Goal: Task Accomplishment & Management: Manage account settings

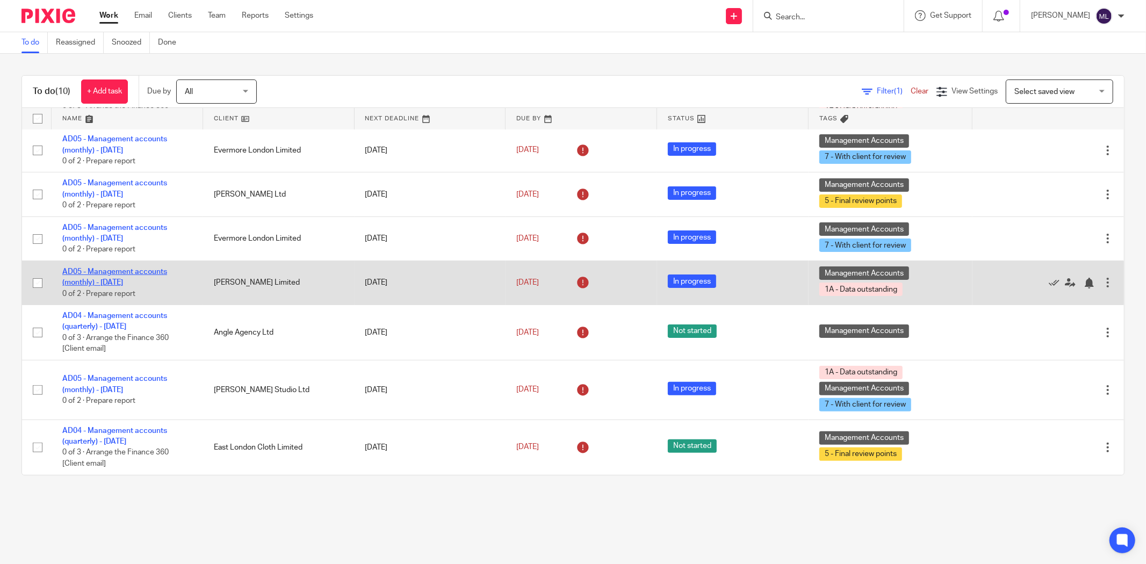
scroll to position [160, 0]
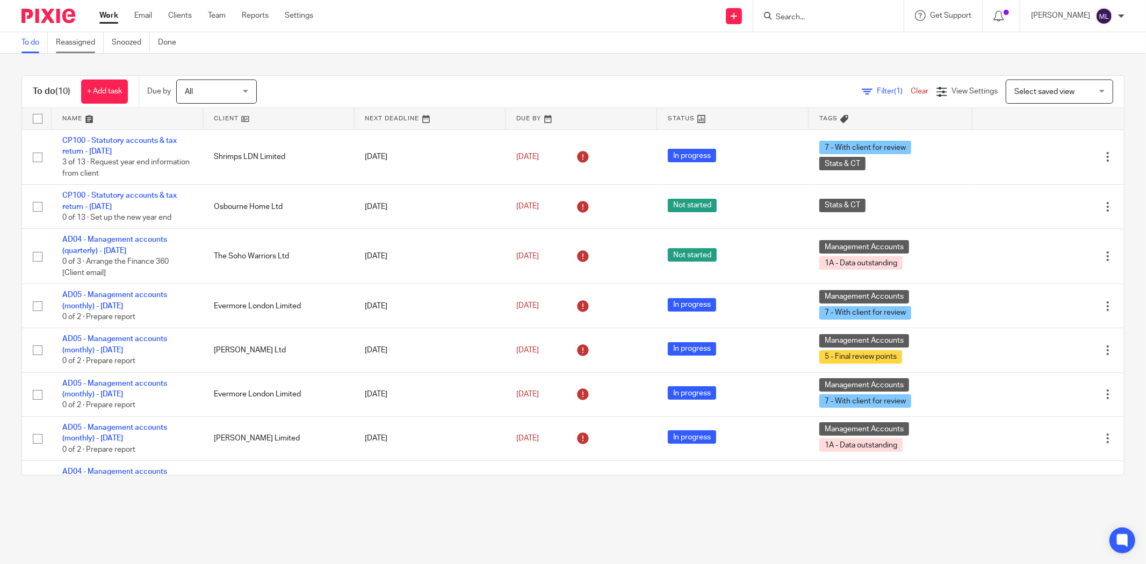
click at [93, 39] on link "Reassigned" at bounding box center [80, 42] width 48 height 21
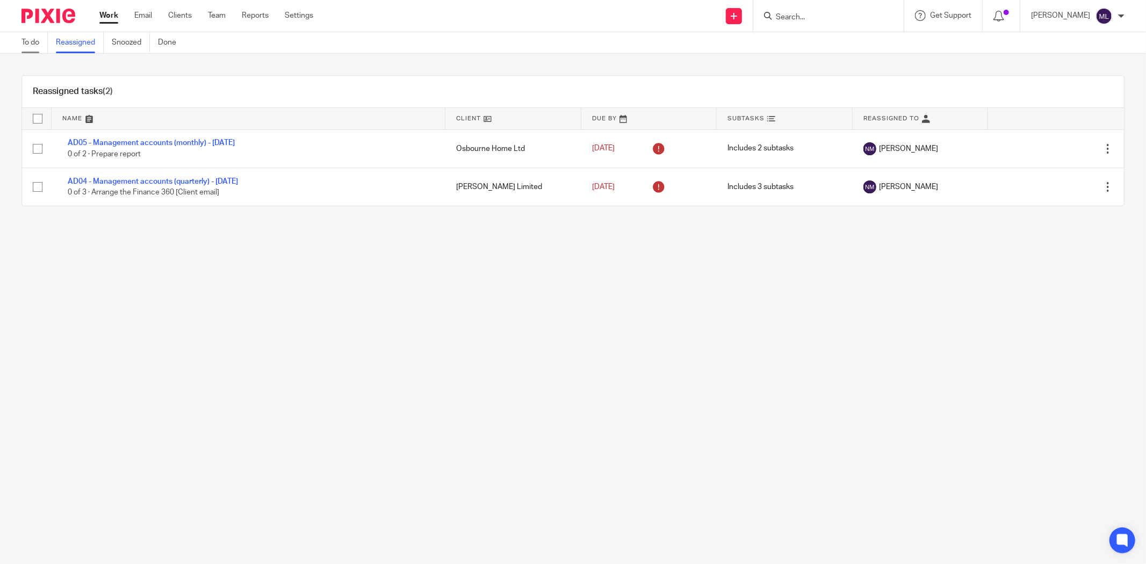
click at [44, 42] on link "To do" at bounding box center [34, 42] width 26 height 21
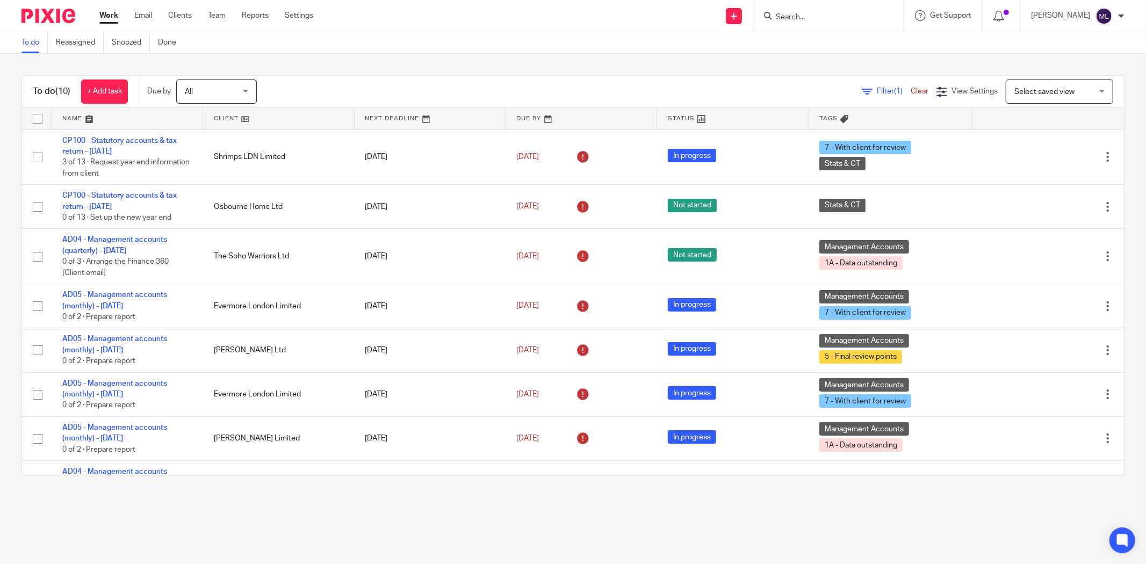
click at [258, 62] on div "To do (10) + Add task Due by All All Today Tomorrow This week Next week This mo…" at bounding box center [573, 275] width 1146 height 443
click at [105, 9] on div "Work Email Clients Team Reports Settings Work Email Clients Team Reports Settin…" at bounding box center [209, 16] width 241 height 32
click at [107, 14] on link "Work" at bounding box center [108, 15] width 19 height 11
click at [843, 20] on input "Search" at bounding box center [823, 18] width 97 height 10
type input "sed"
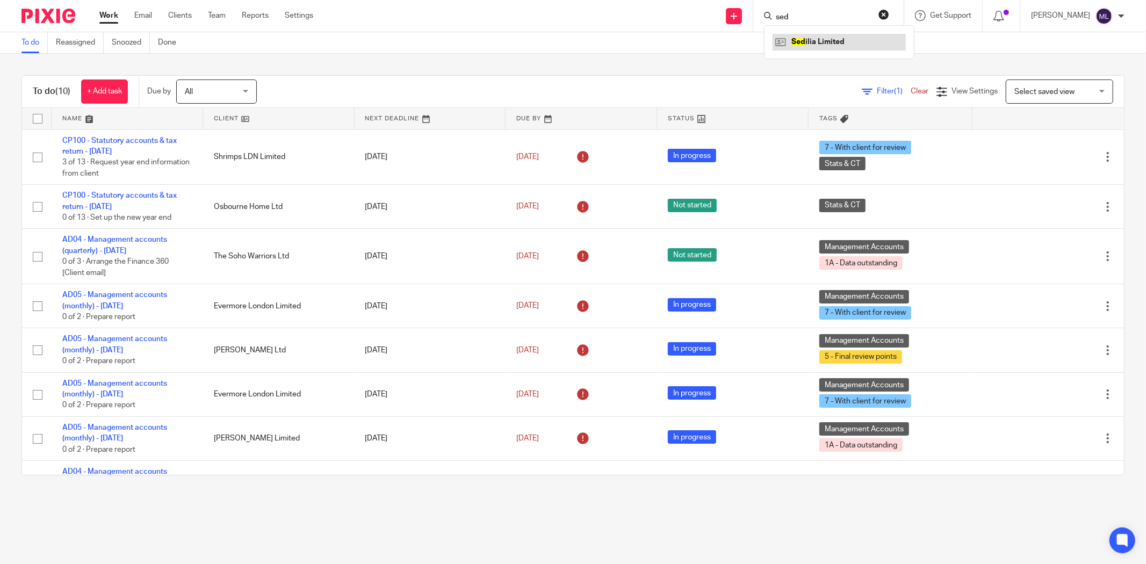
click at [840, 34] on link at bounding box center [839, 42] width 133 height 16
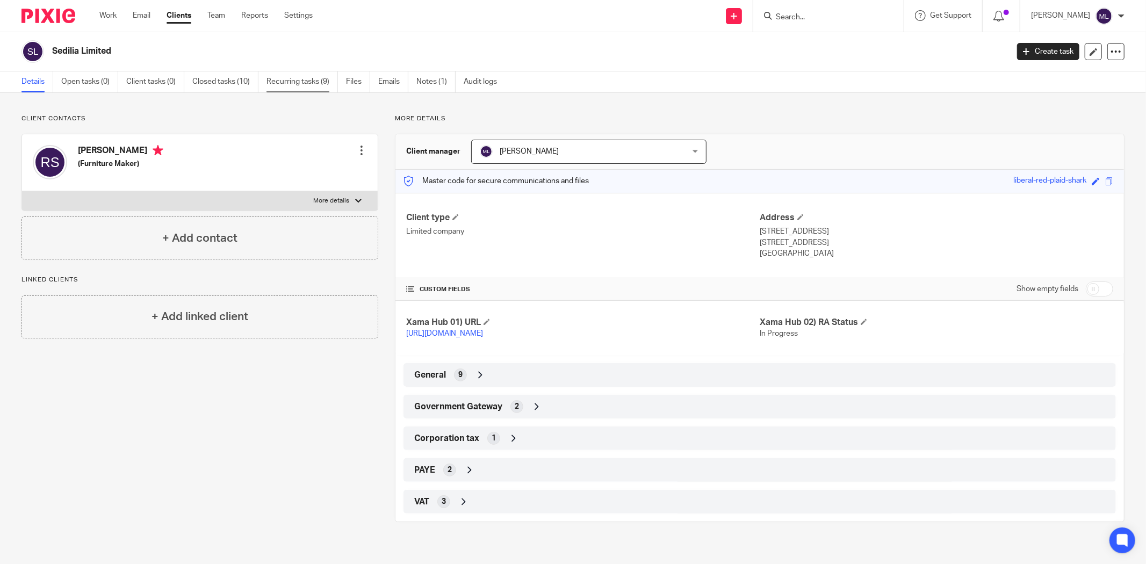
click at [271, 82] on link "Recurring tasks (9)" at bounding box center [302, 81] width 71 height 21
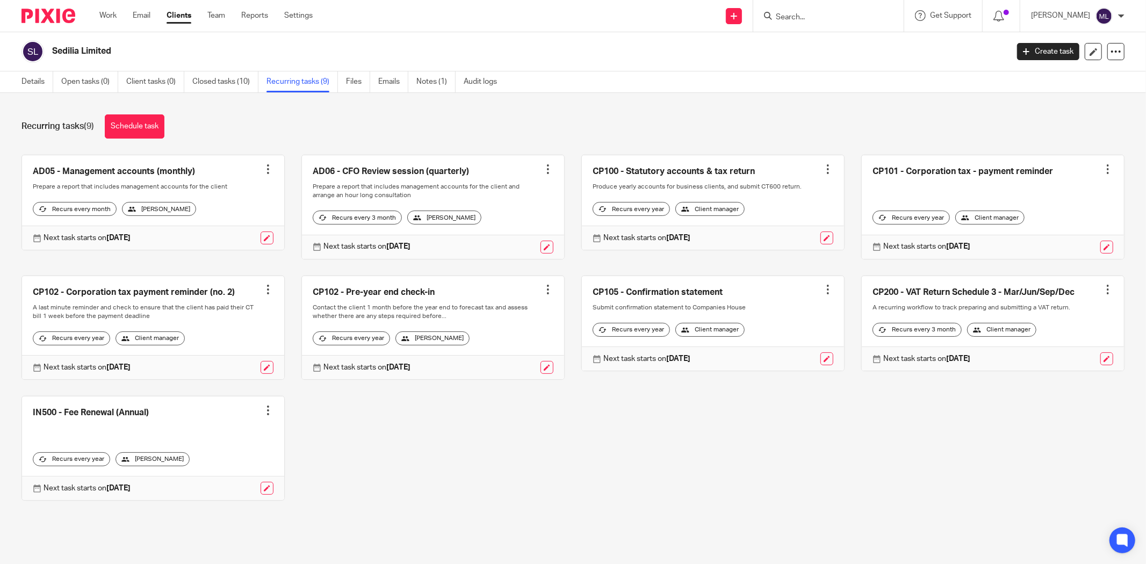
click at [266, 172] on div at bounding box center [268, 169] width 11 height 11
click at [243, 192] on link "Create task" at bounding box center [223, 193] width 86 height 16
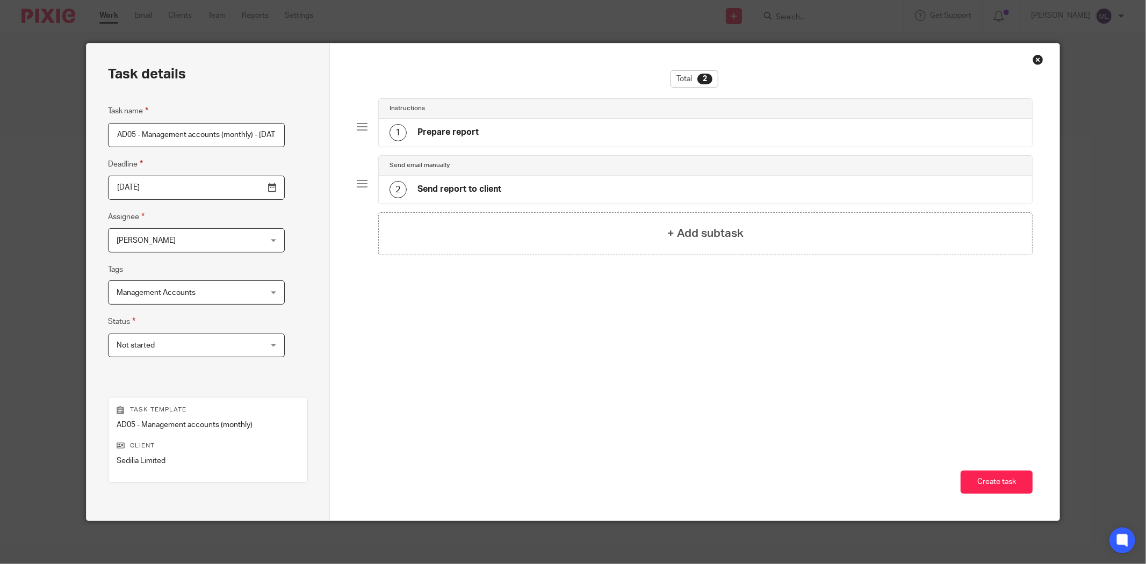
scroll to position [0, 62]
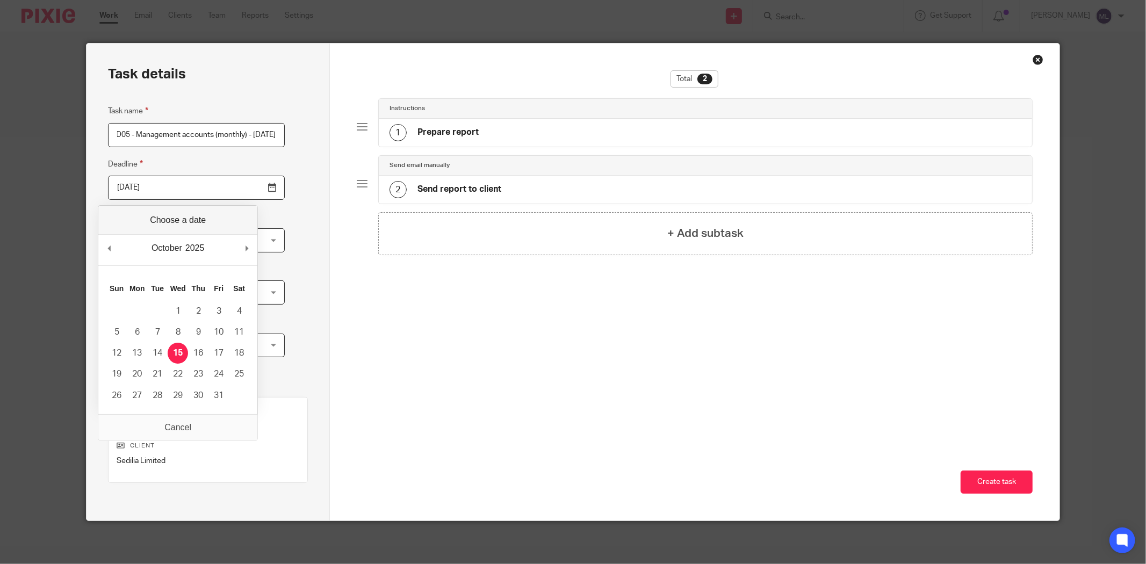
click at [185, 193] on input "2025-10-15" at bounding box center [196, 188] width 177 height 24
click at [102, 246] on div "October January February March April May June July August September October Nov…" at bounding box center [177, 250] width 159 height 31
click at [178, 181] on input "2025-09-21" at bounding box center [196, 188] width 177 height 24
click at [134, 384] on tbody "1 2 3 4 5 6 7 8 9 10 11 12 13 14 15 16 17 18 19 20 21 22 23 24 25 26 27 28 29 30" at bounding box center [177, 353] width 143 height 105
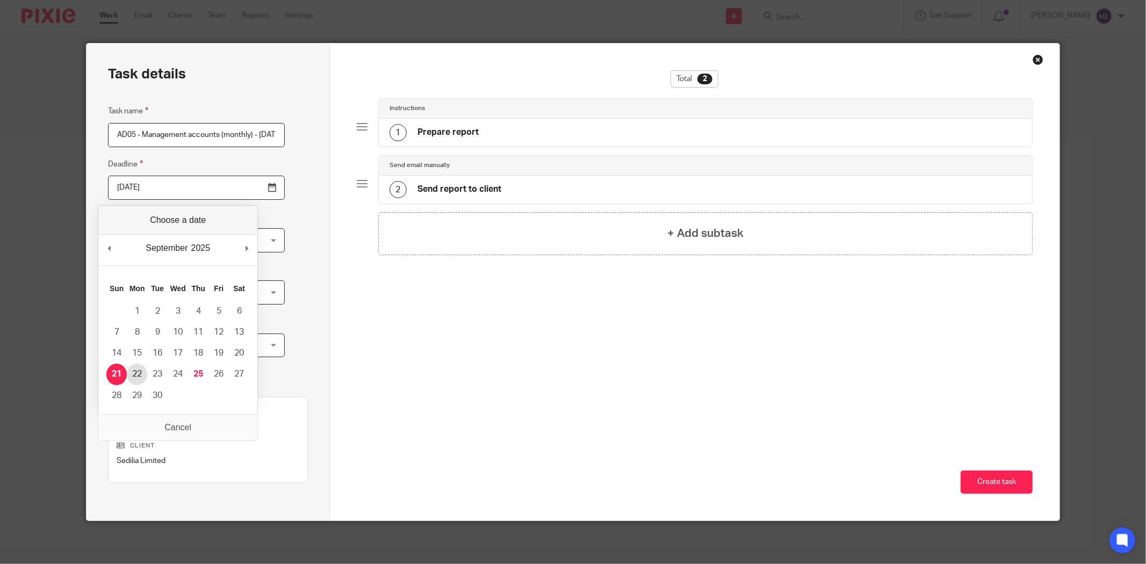
type input "2025-09-22"
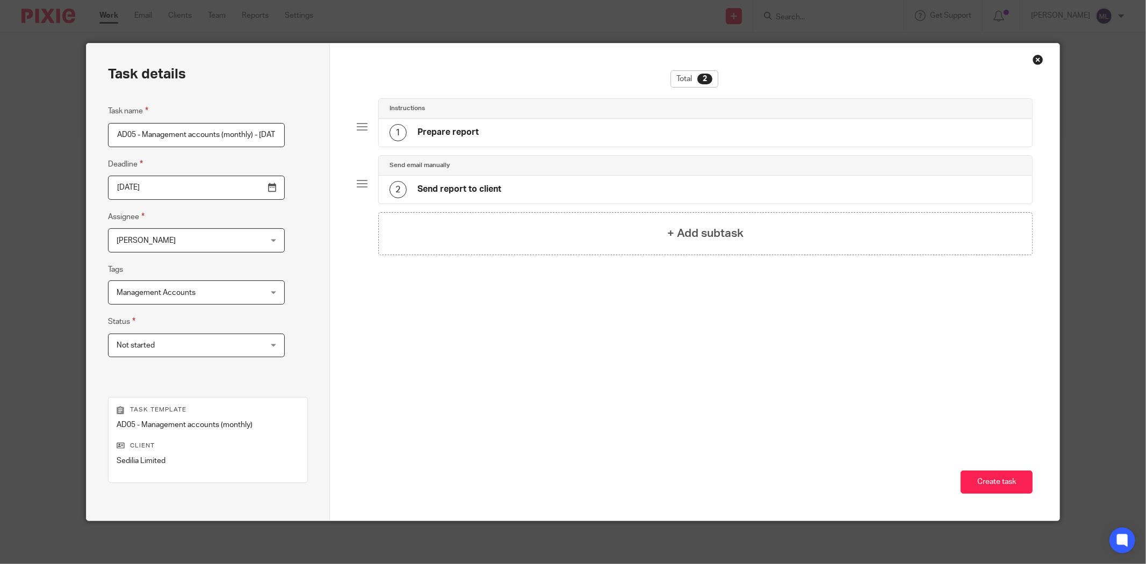
click at [218, 135] on input "AD05 - Management accounts (monthly) - [DATE]" at bounding box center [196, 135] width 177 height 24
click at [994, 481] on button "Create task" at bounding box center [997, 482] width 72 height 23
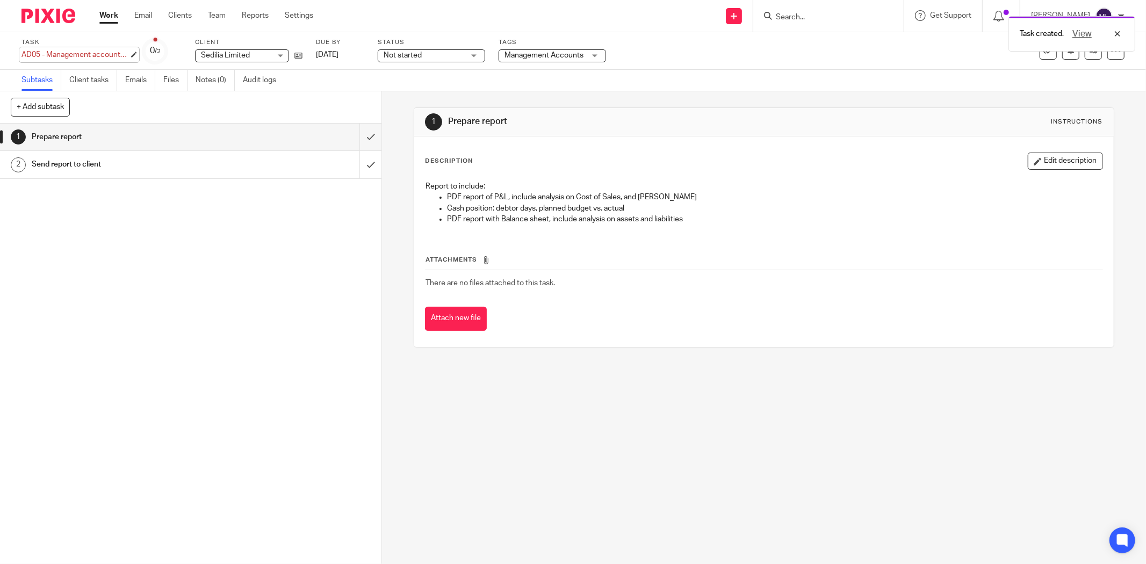
click at [109, 60] on div "AD05 - Management accounts (monthly) - [DATE] Save AD05 - Management accounts (…" at bounding box center [74, 54] width 107 height 11
click at [462, 42] on label "Status" at bounding box center [431, 42] width 107 height 9
click at [455, 55] on span "Not started" at bounding box center [424, 55] width 81 height 11
click at [426, 90] on li "In progress" at bounding box center [431, 95] width 106 height 22
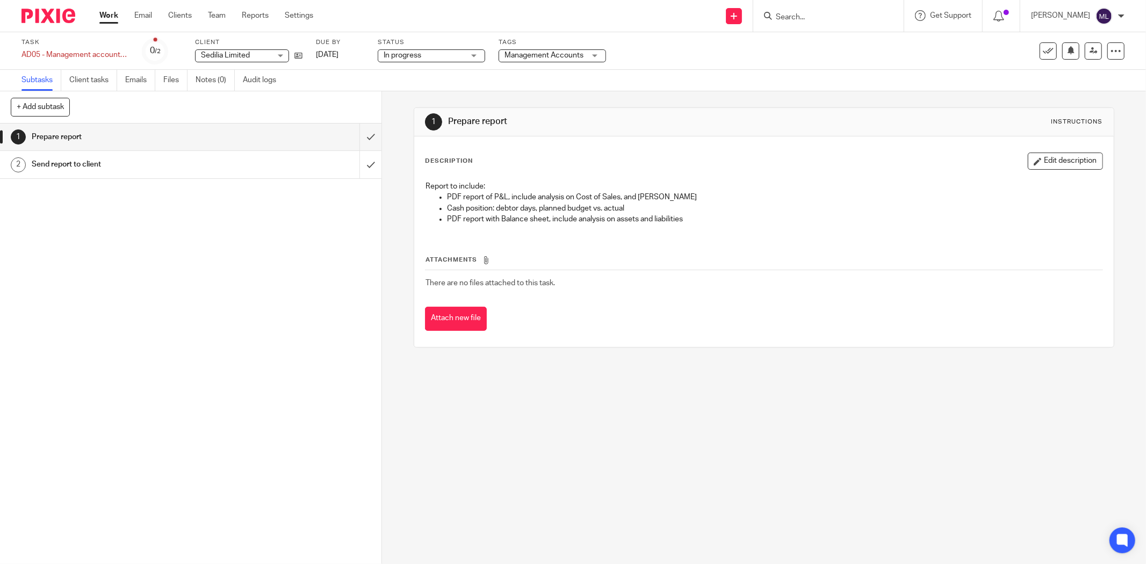
click at [545, 57] on span "Management Accounts" at bounding box center [544, 56] width 79 height 8
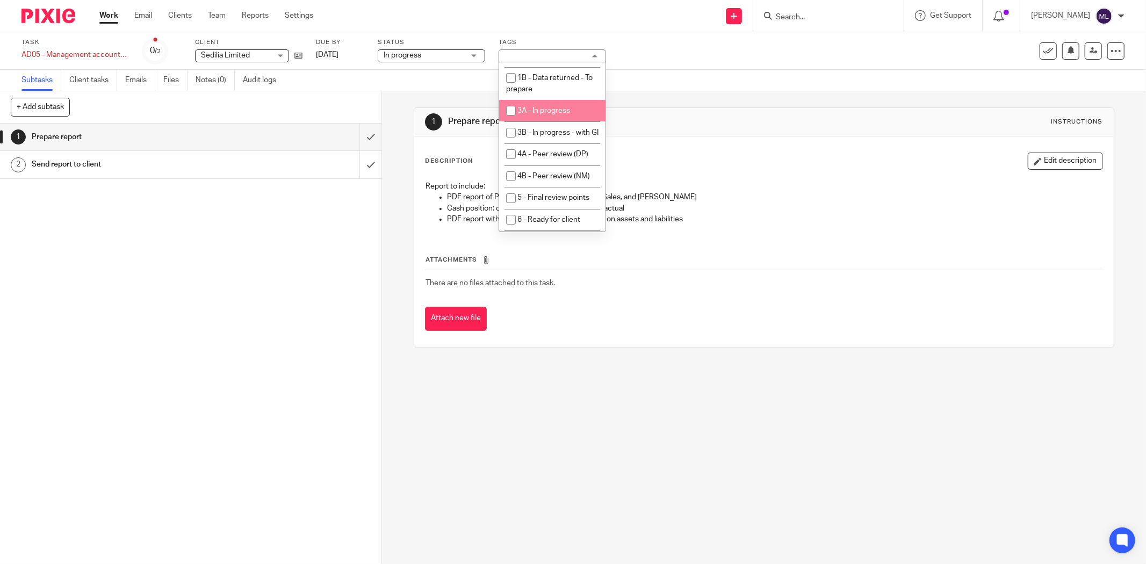
scroll to position [60, 0]
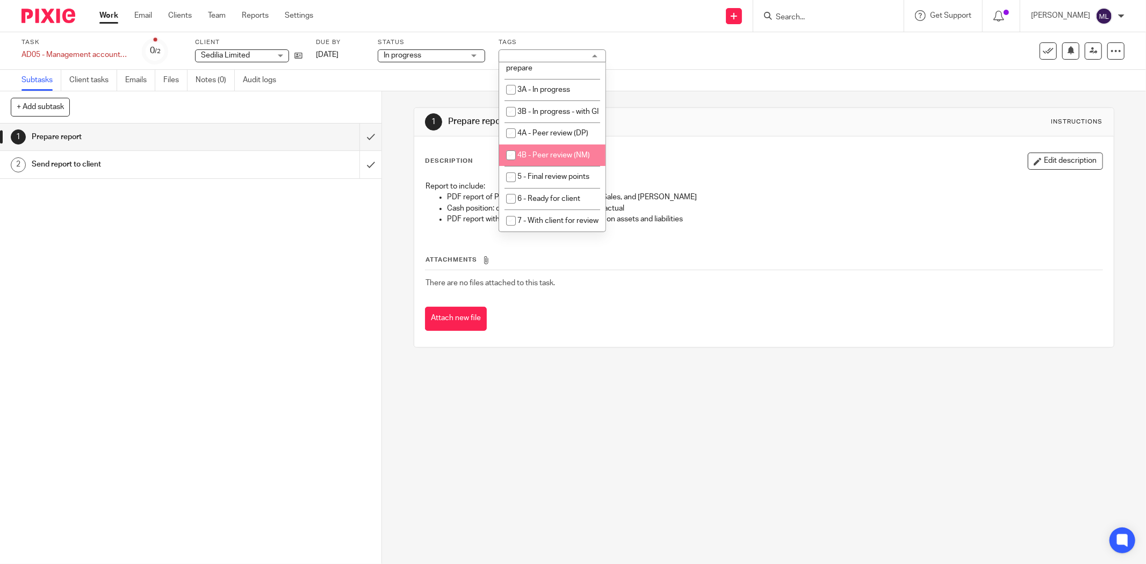
click at [538, 159] on span "4B - Peer review (NM)" at bounding box center [553, 156] width 73 height 8
checkbox input "true"
click at [1085, 55] on link at bounding box center [1093, 50] width 17 height 17
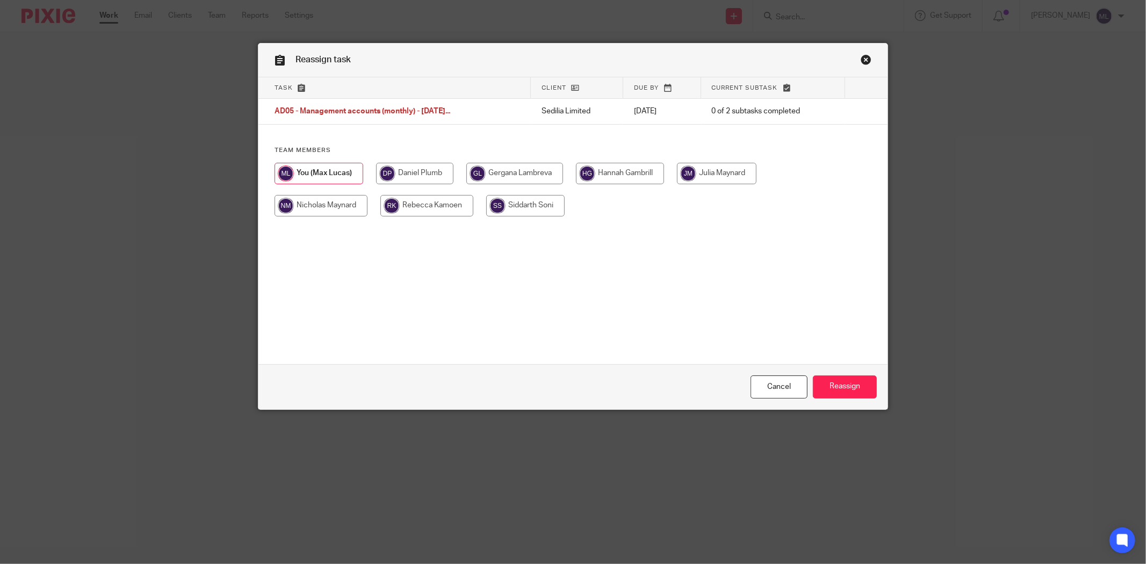
click at [337, 205] on input "radio" at bounding box center [321, 205] width 93 height 21
radio input "true"
click at [842, 377] on input "Reassign" at bounding box center [845, 387] width 64 height 23
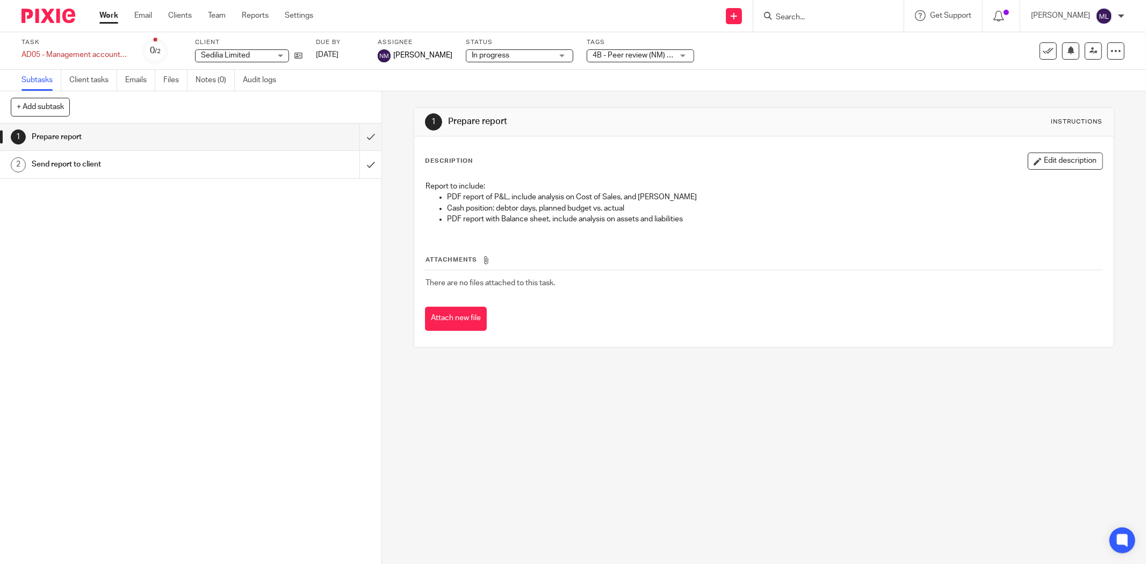
click at [469, 99] on div "1 Prepare report Instructions Description Edit description Report to include: P…" at bounding box center [764, 227] width 701 height 272
